Goal: Information Seeking & Learning: Find specific page/section

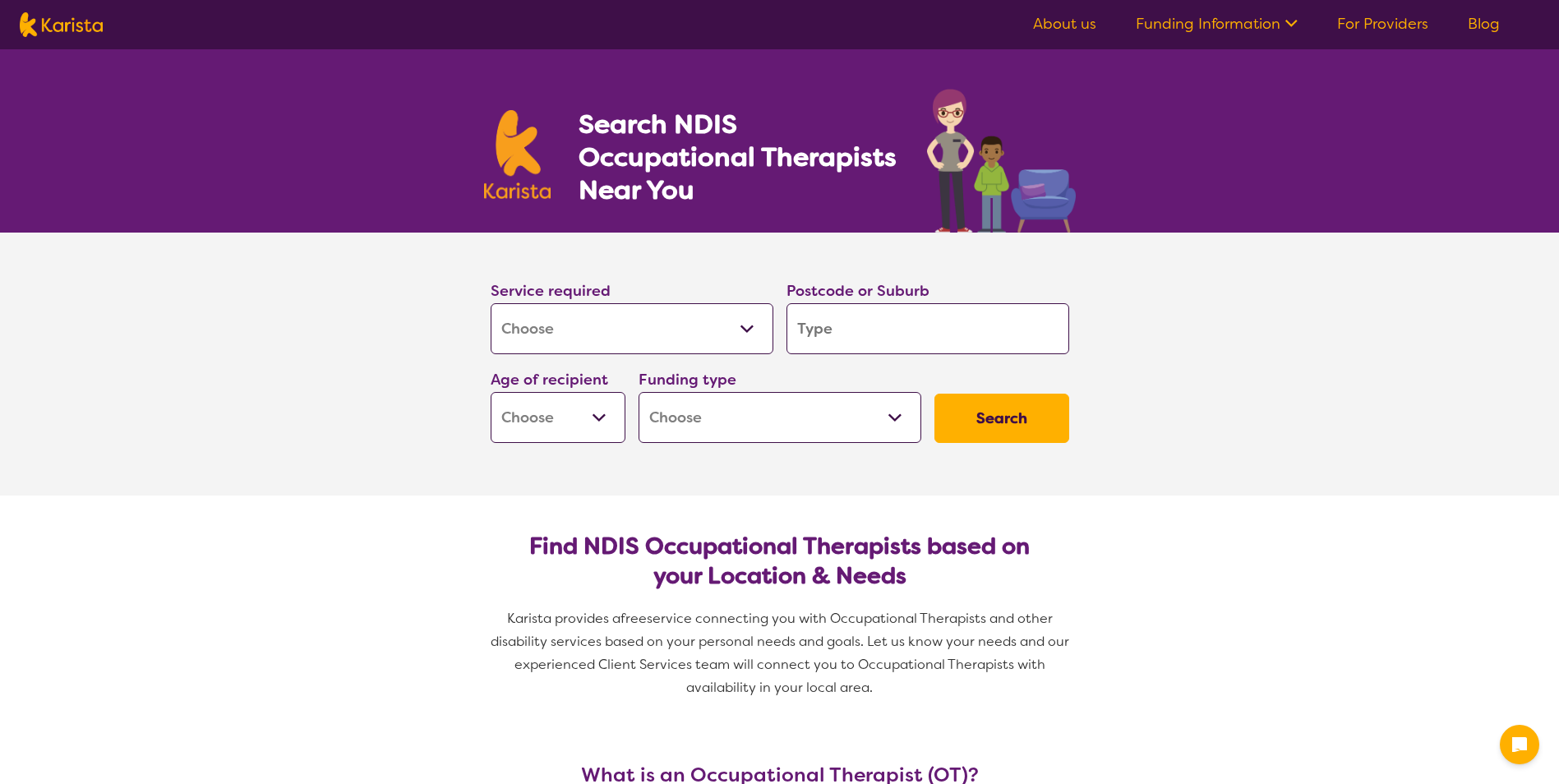
select select "[MEDICAL_DATA]"
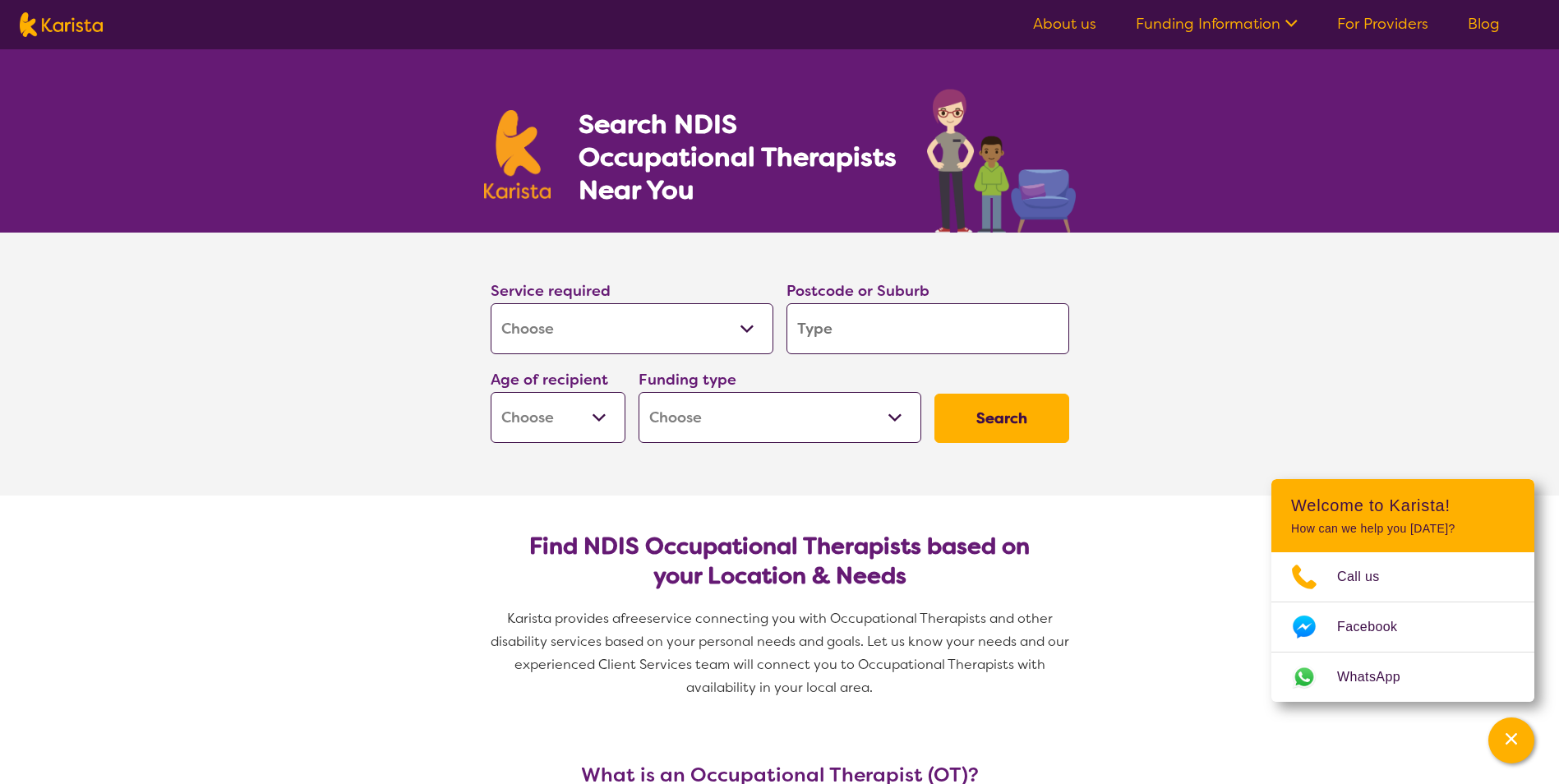
click at [885, 327] on input "search" at bounding box center [928, 328] width 283 height 51
type input "M"
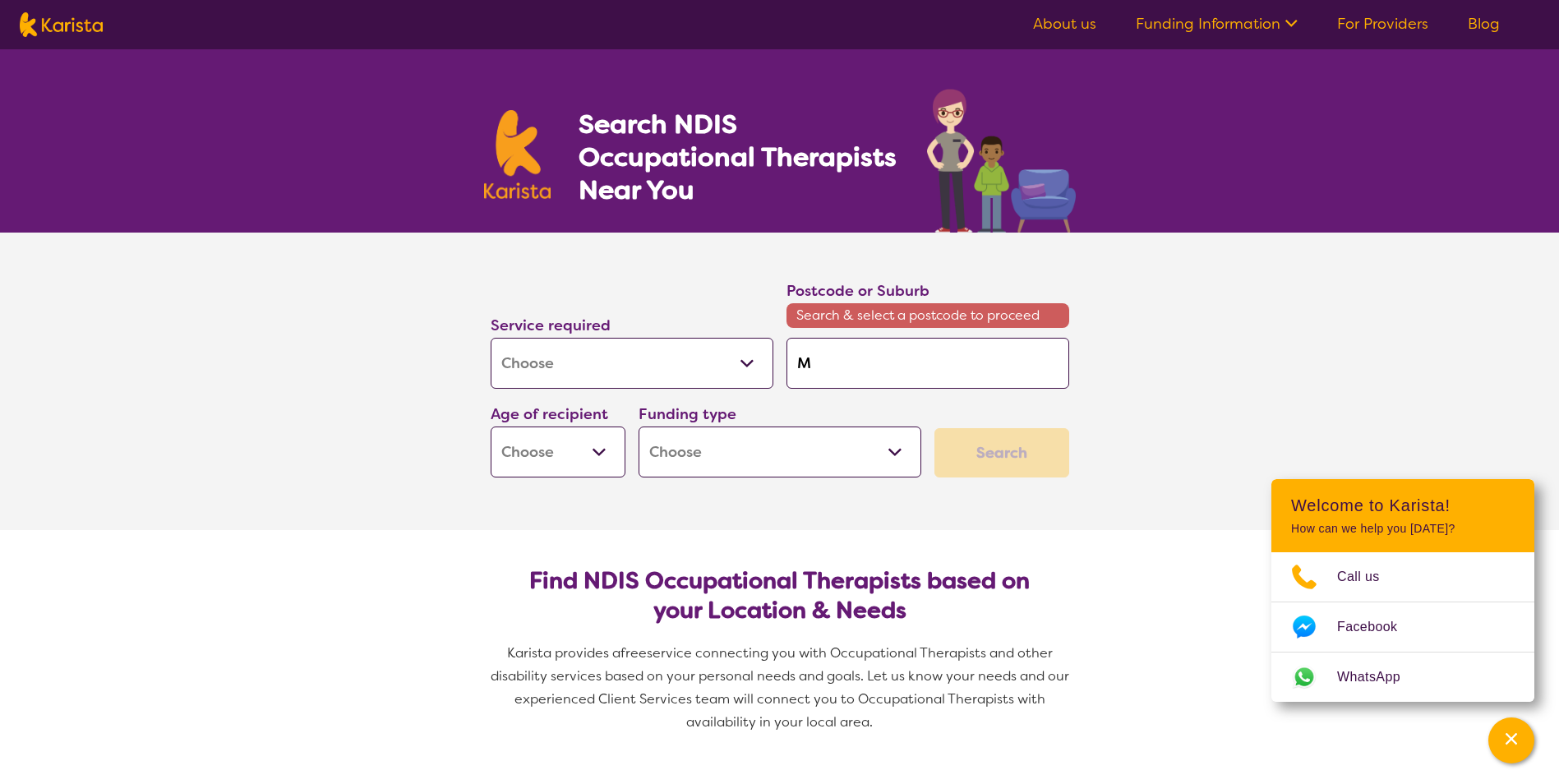
type input "Mo"
type input "Mor"
type input "More"
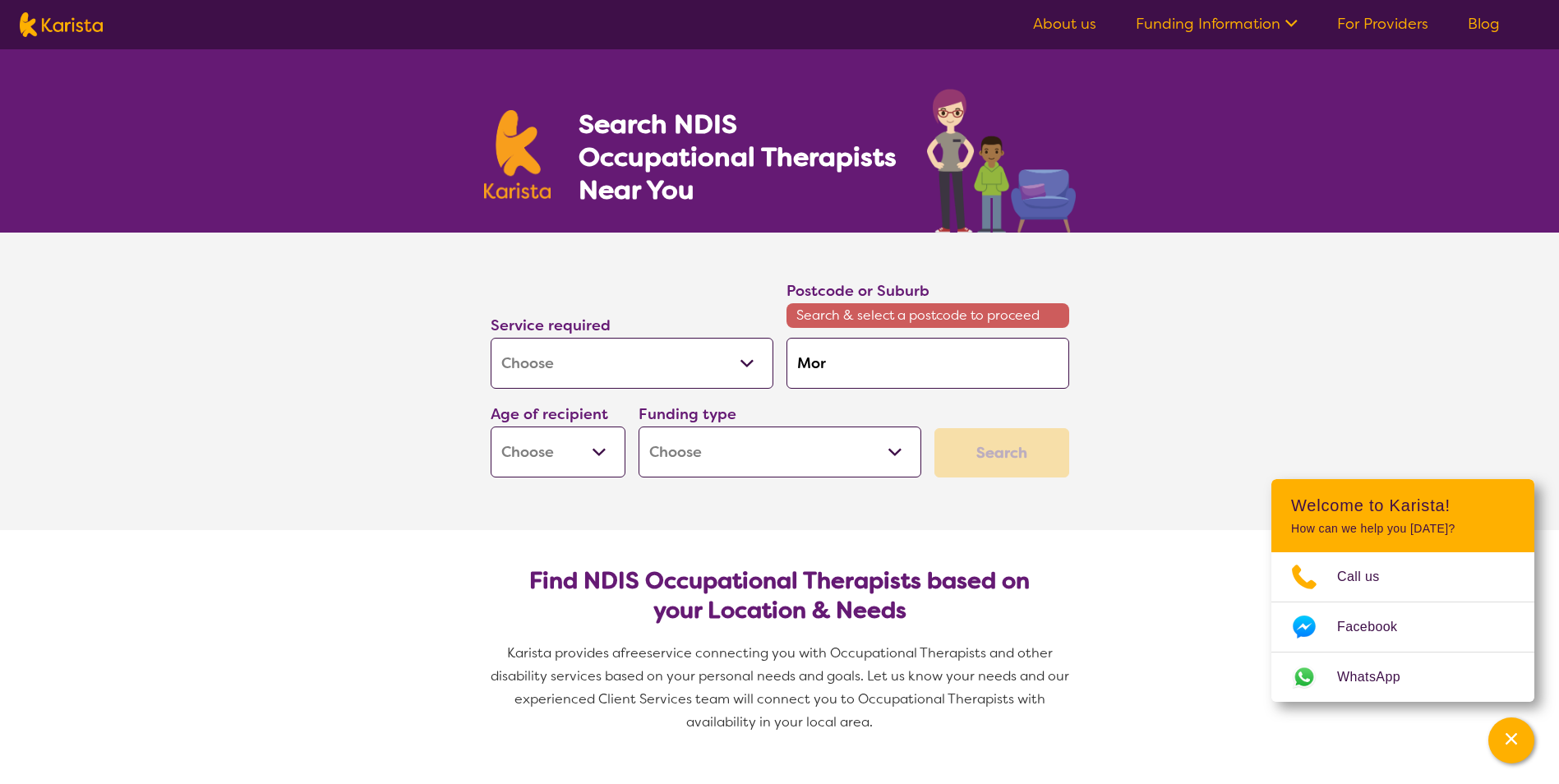
type input "More"
type input "[PERSON_NAME]"
type input "Morely"
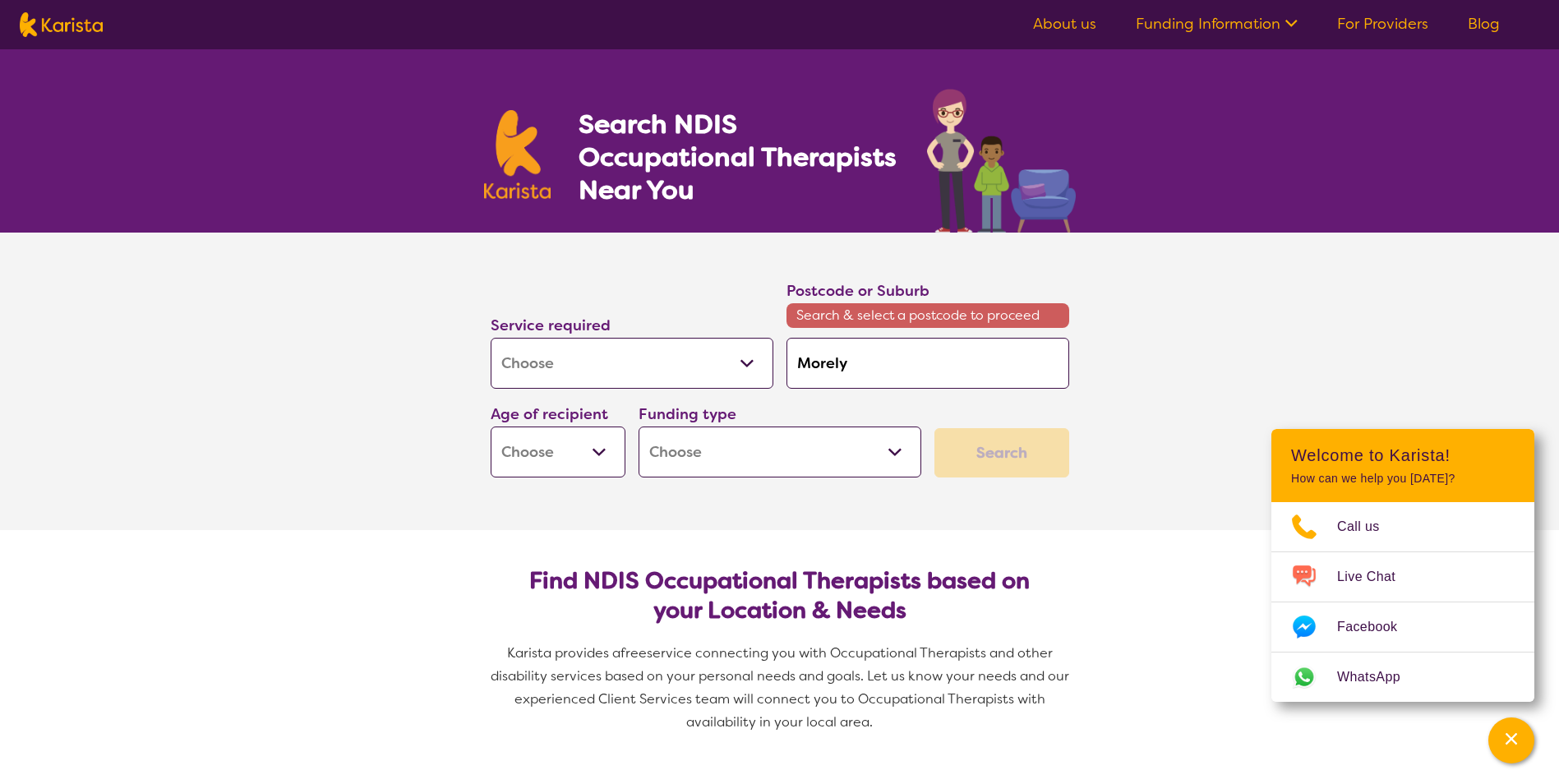
click at [889, 351] on input "Morely" at bounding box center [928, 362] width 283 height 51
type input "[PERSON_NAME]"
type input "More"
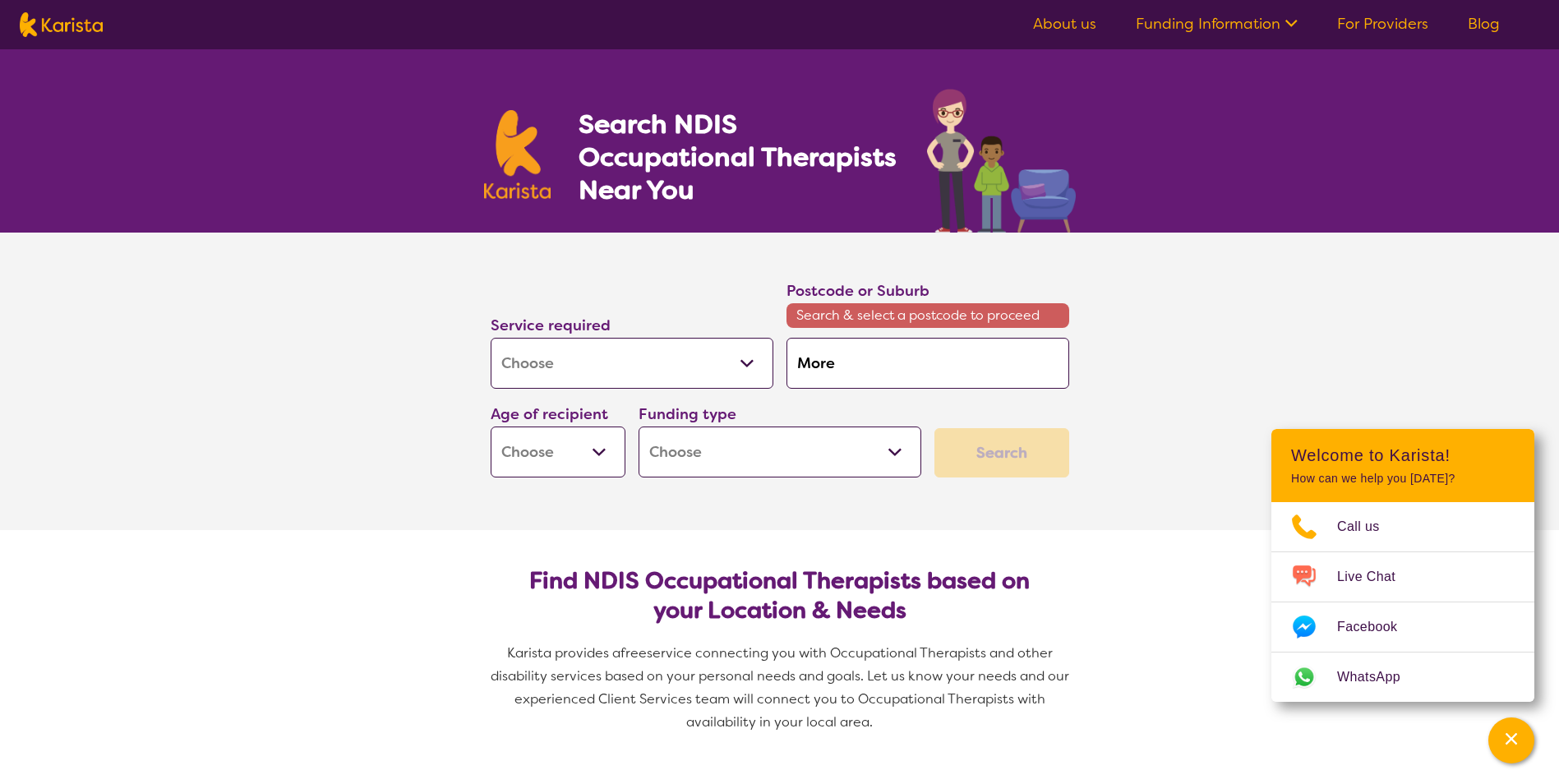
type input "Mor"
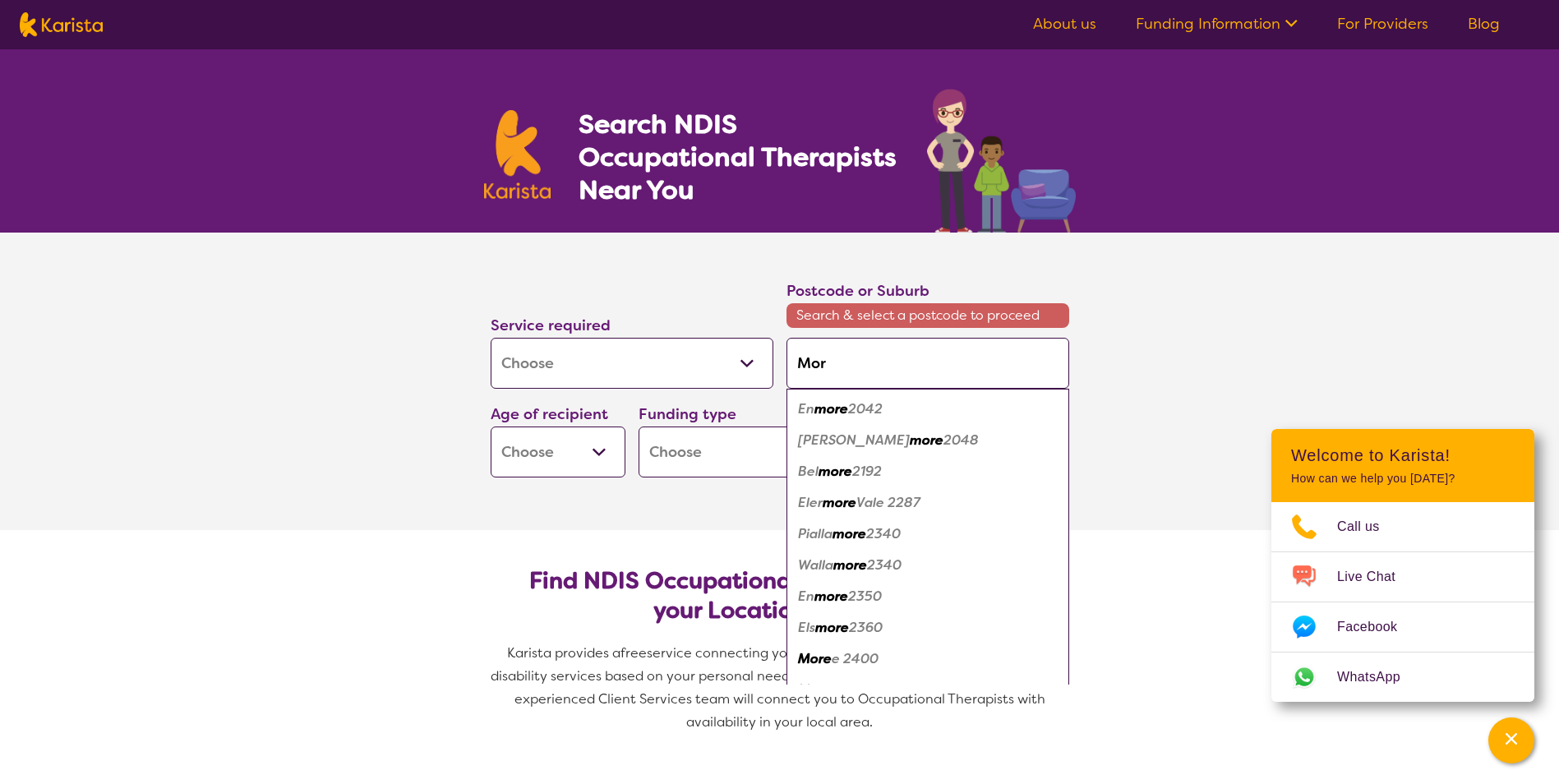
type input "Morl"
type input "Morle"
type input "[PERSON_NAME]"
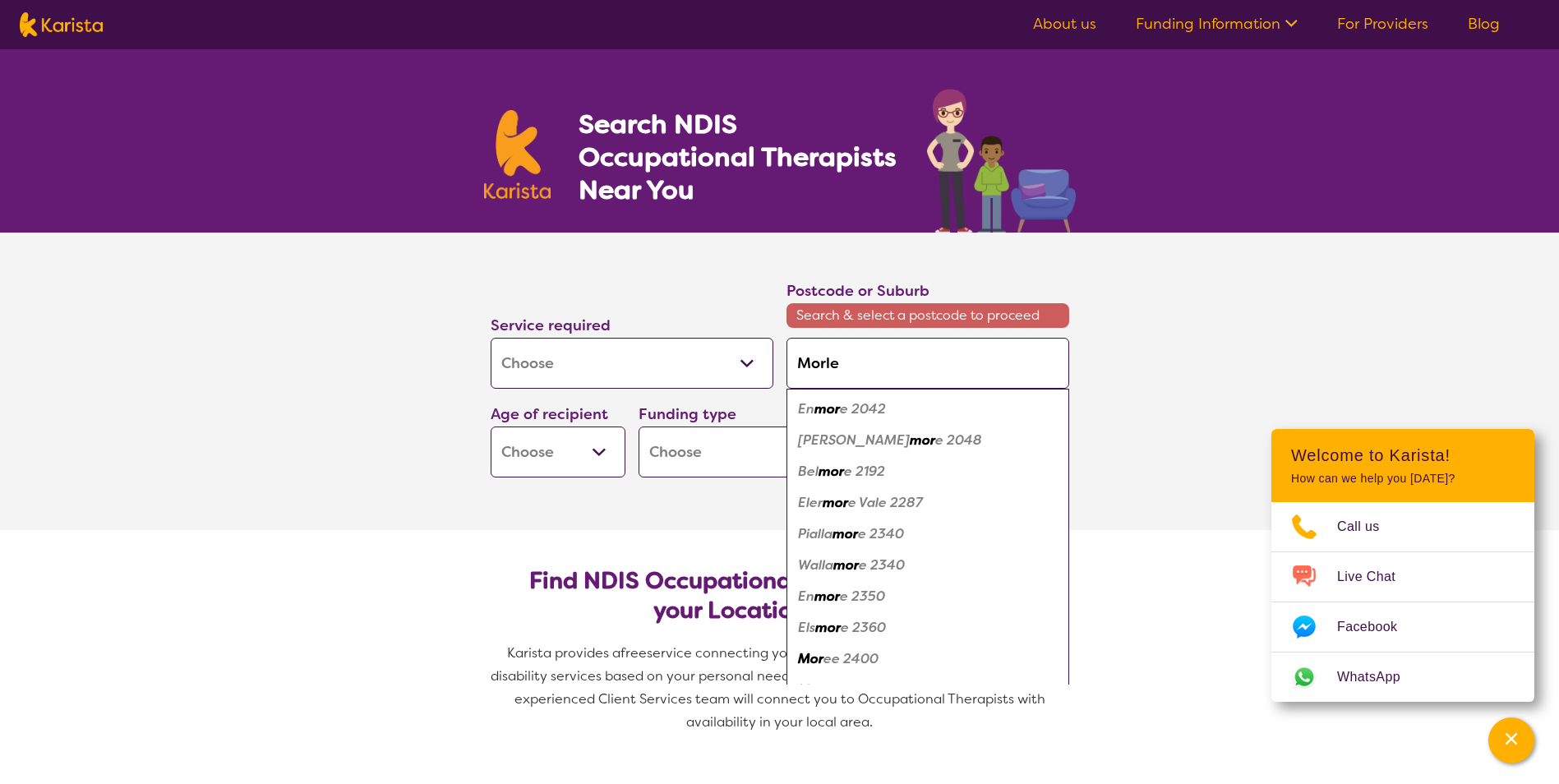
type input "[PERSON_NAME]"
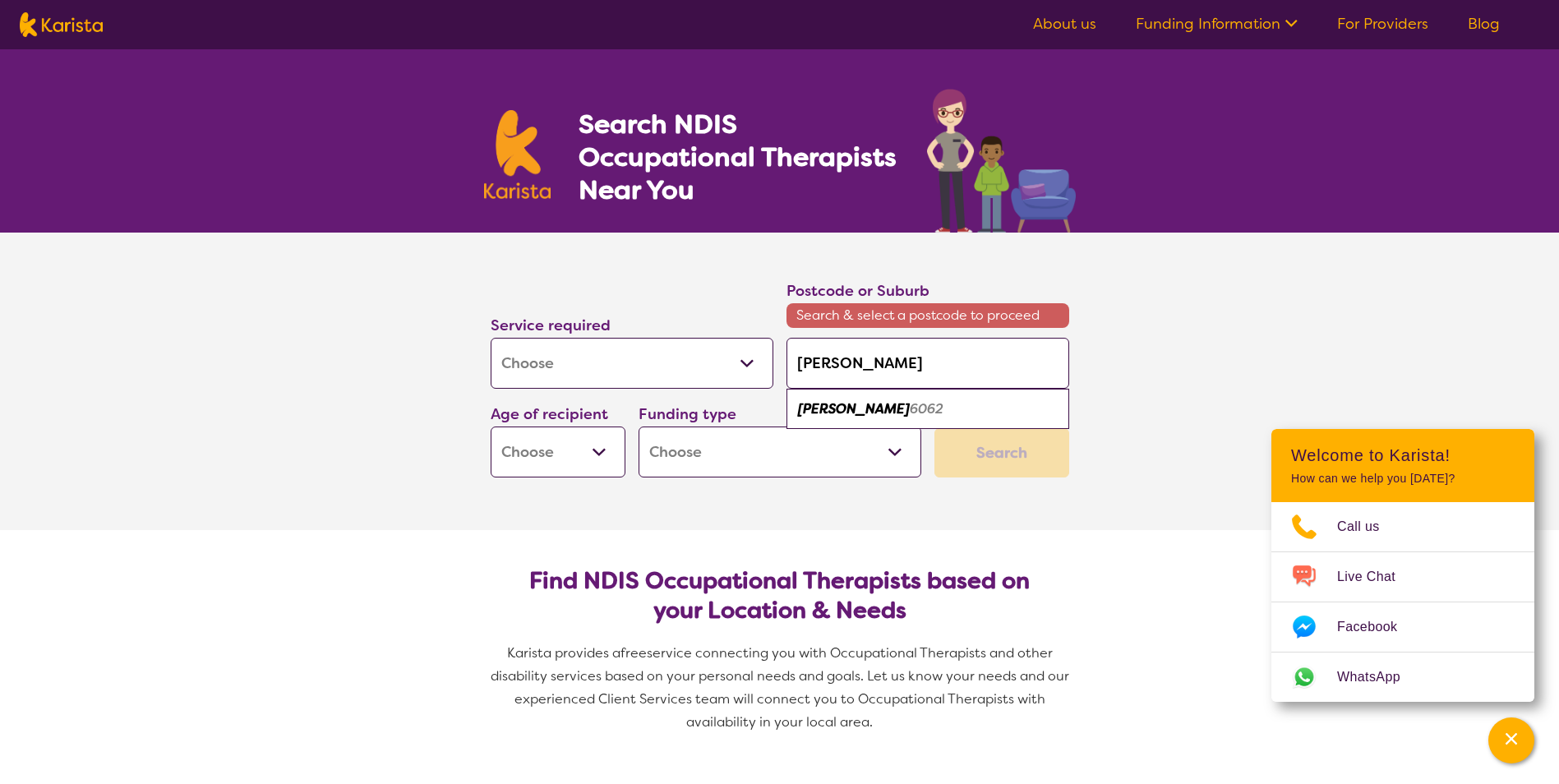
click at [833, 406] on em "[PERSON_NAME]" at bounding box center [854, 408] width 111 height 17
type input "6062"
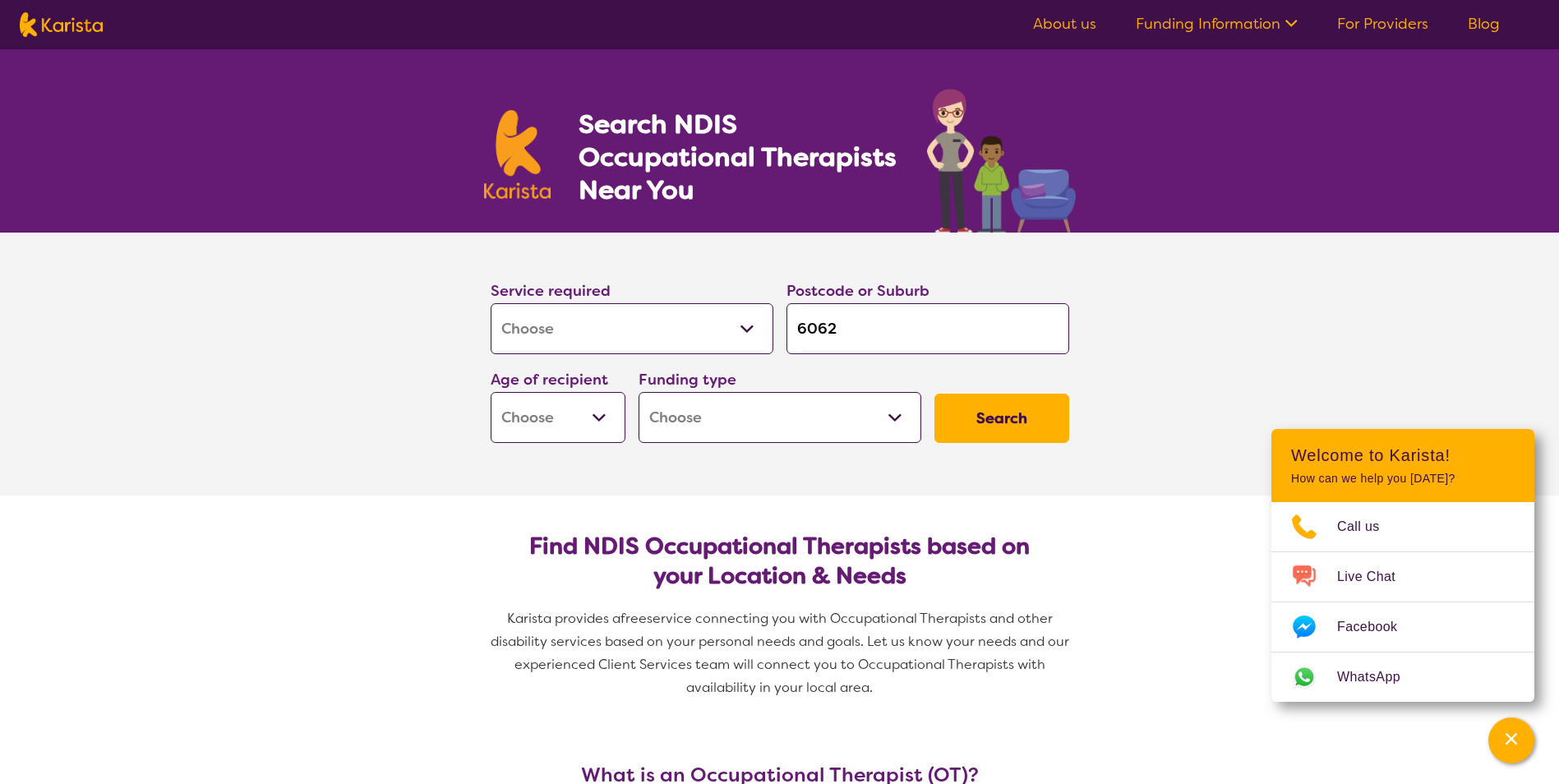
click at [983, 420] on button "Search" at bounding box center [1002, 418] width 134 height 50
click at [591, 409] on select "Early Childhood - 0 to 9 Child - 10 to 11 Adolescent - 12 to 17 Adult - 18 to 6…" at bounding box center [557, 417] width 134 height 51
select select "AD"
click at [491, 392] on select "Early Childhood - 0 to 9 Child - 10 to 11 Adolescent - 12 to 17 Adult - 18 to 6…" at bounding box center [557, 417] width 134 height 51
select select "AD"
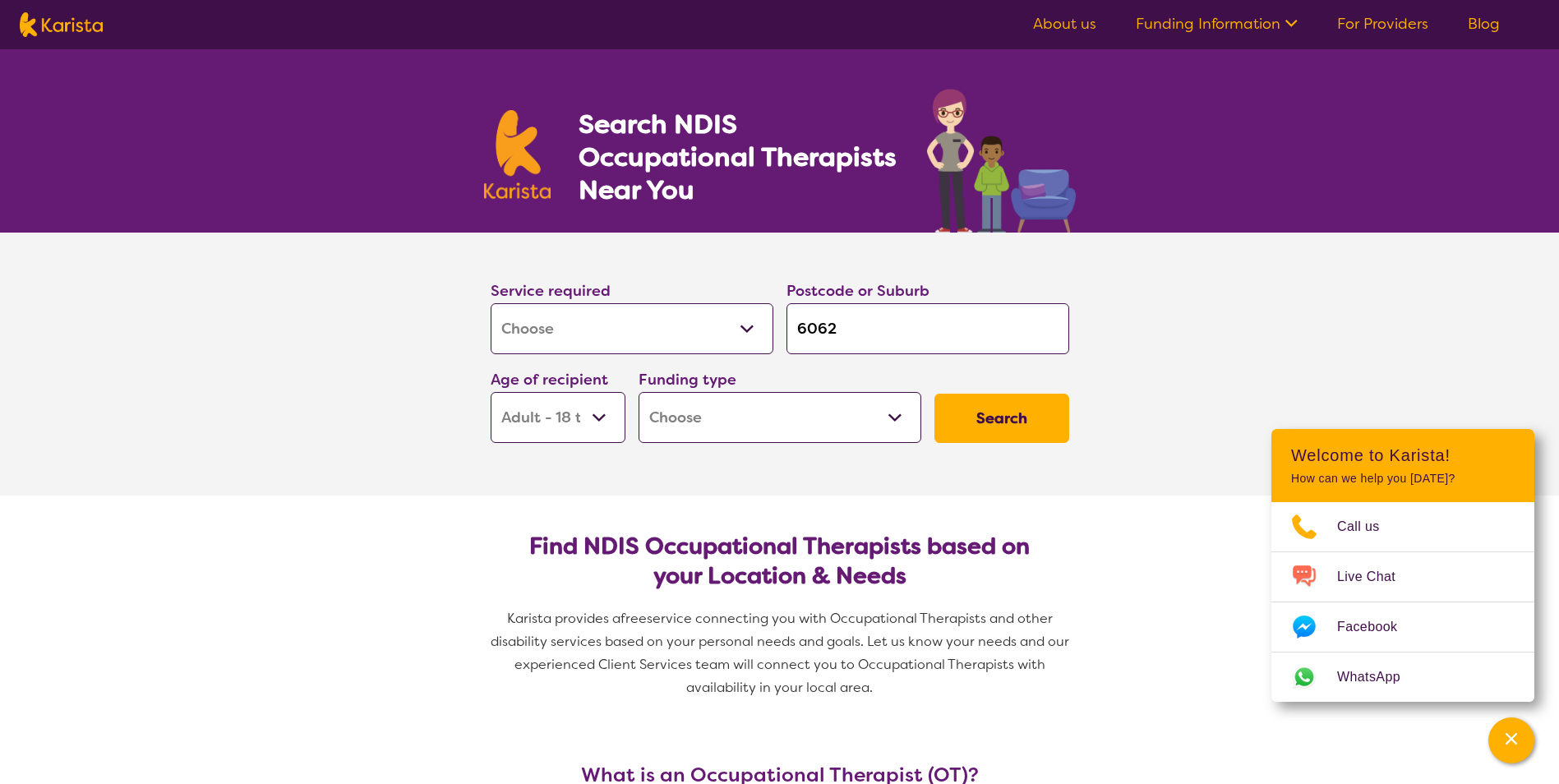
click at [1021, 417] on button "Search" at bounding box center [1002, 418] width 134 height 50
click at [859, 416] on select "Home Care Package (HCP) National Disability Insurance Scheme (NDIS) I don't know" at bounding box center [780, 417] width 283 height 51
select select "NDIS"
click at [638, 392] on select "Home Care Package (HCP) National Disability Insurance Scheme (NDIS) I don't know" at bounding box center [780, 417] width 283 height 51
select select "NDIS"
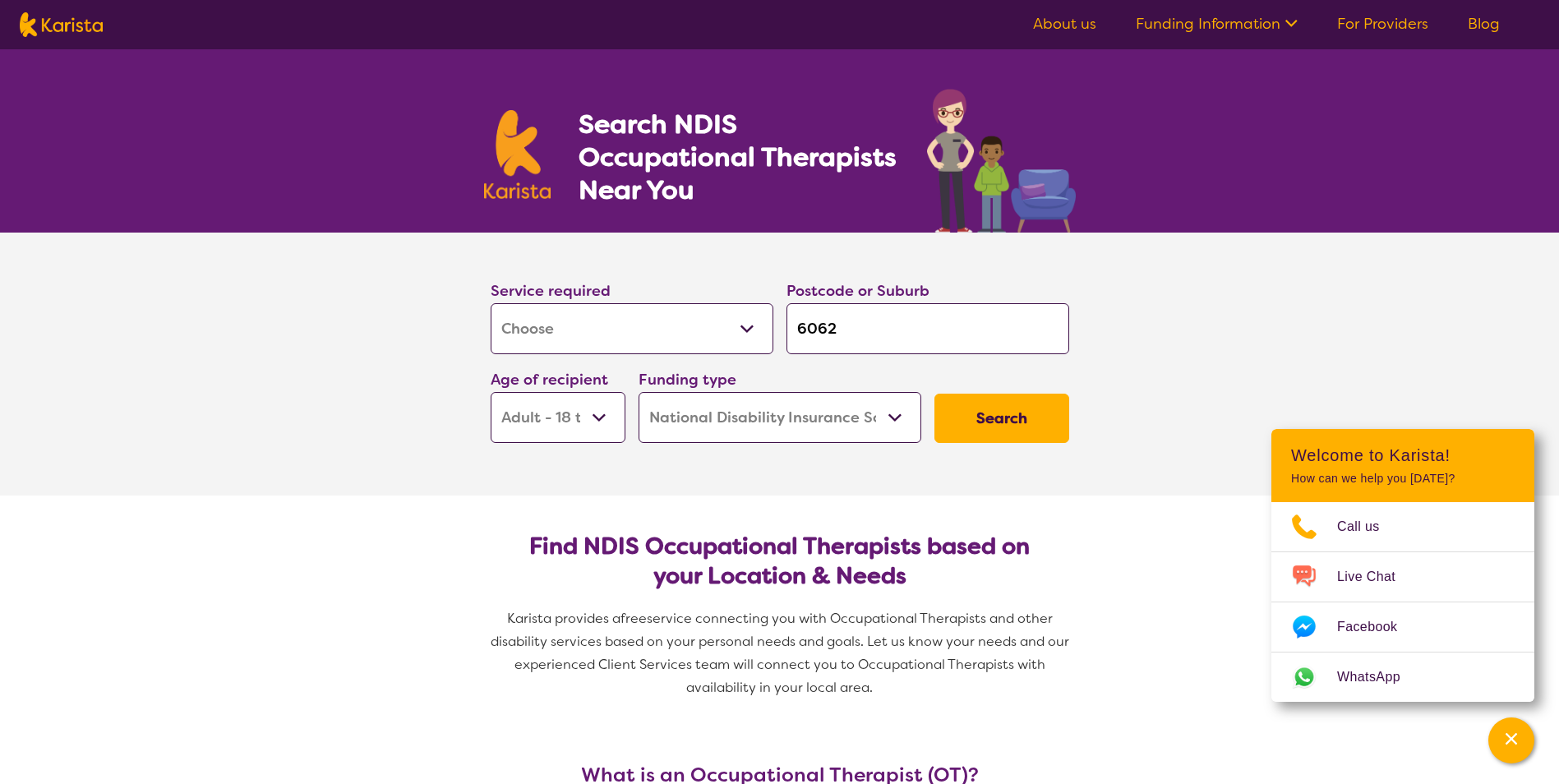
click at [1004, 424] on button "Search" at bounding box center [1002, 418] width 134 height 50
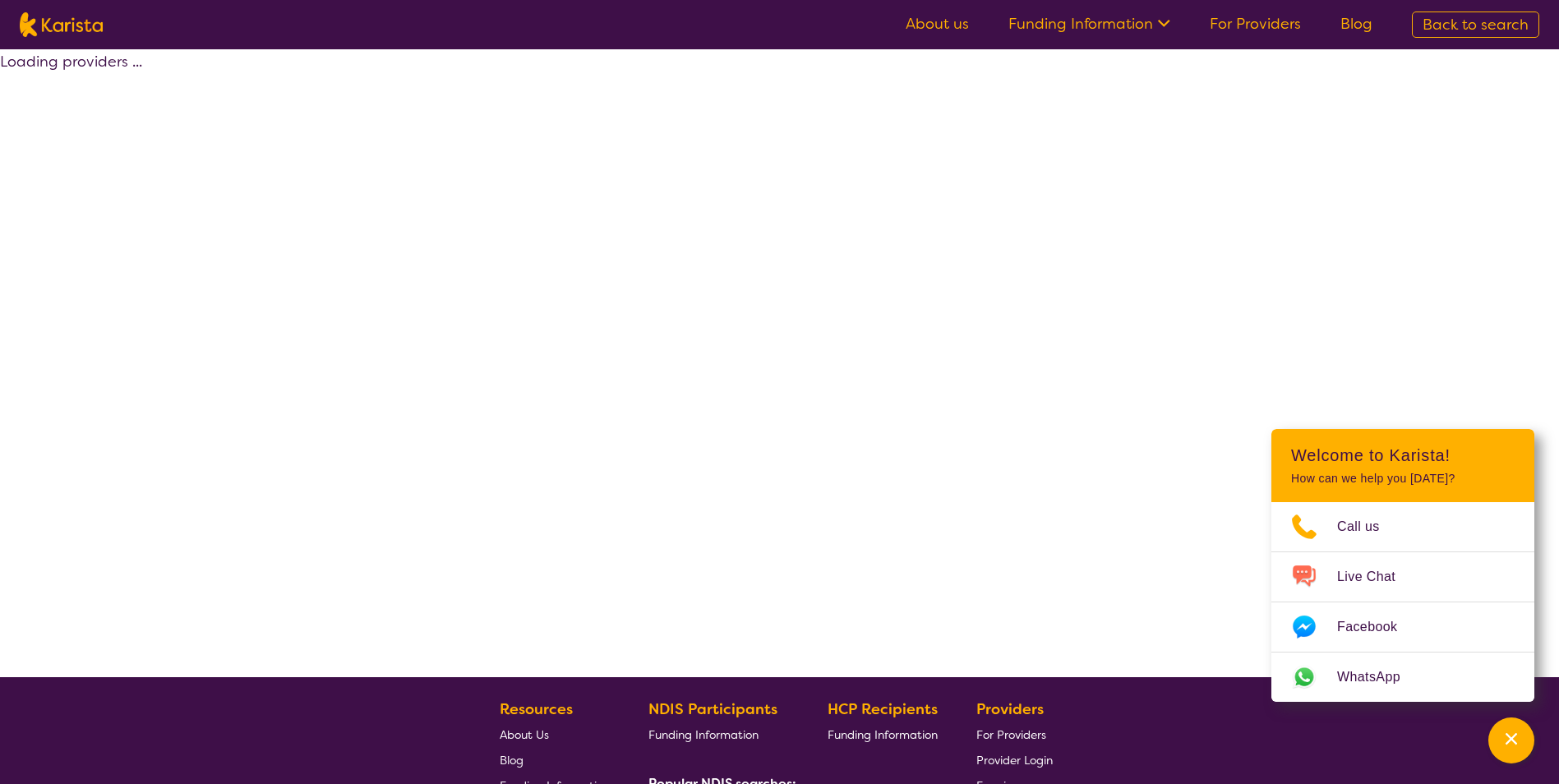
select select "by_score"
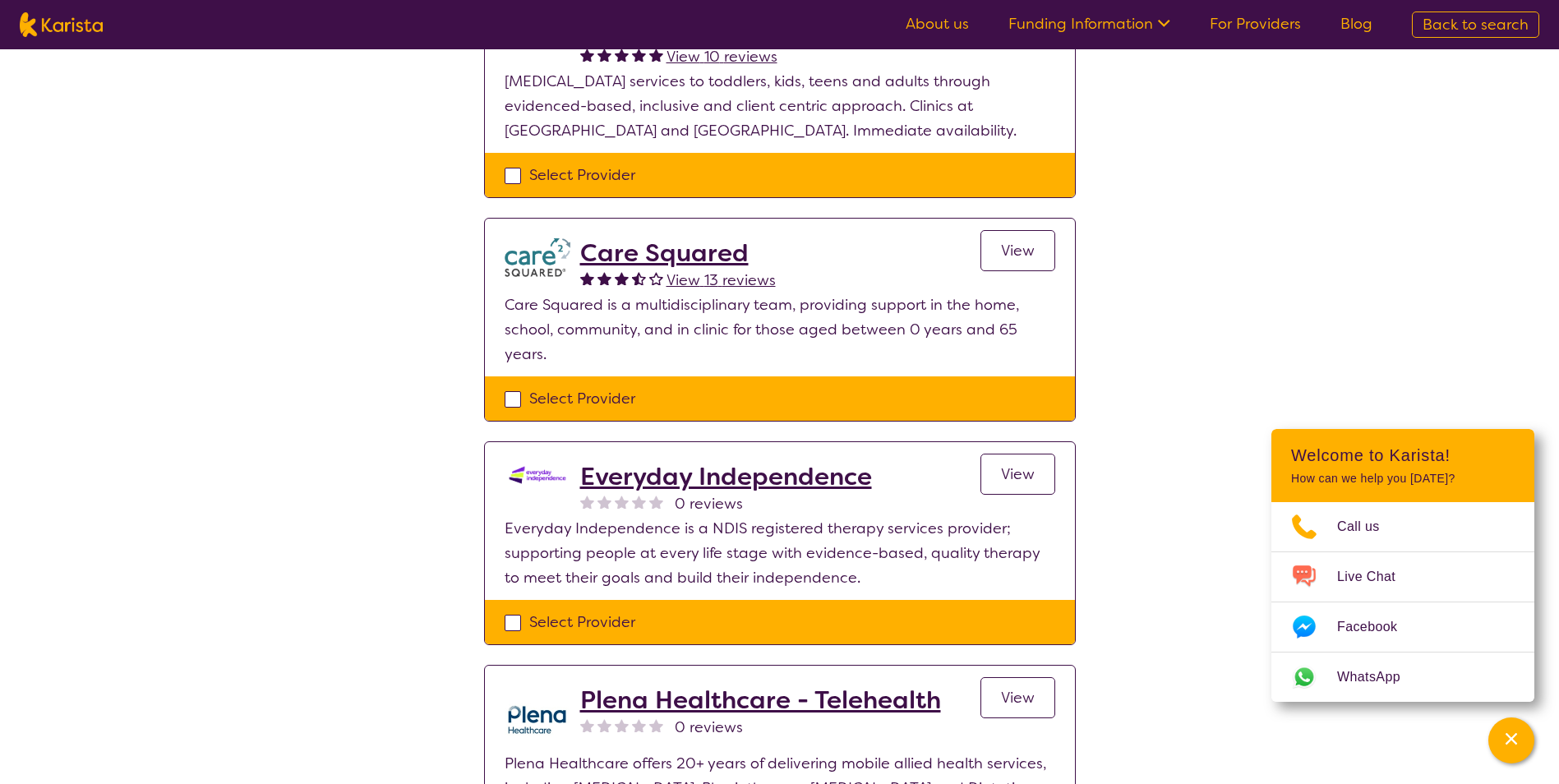
scroll to position [986, 0]
